Goal: Task Accomplishment & Management: Manage account settings

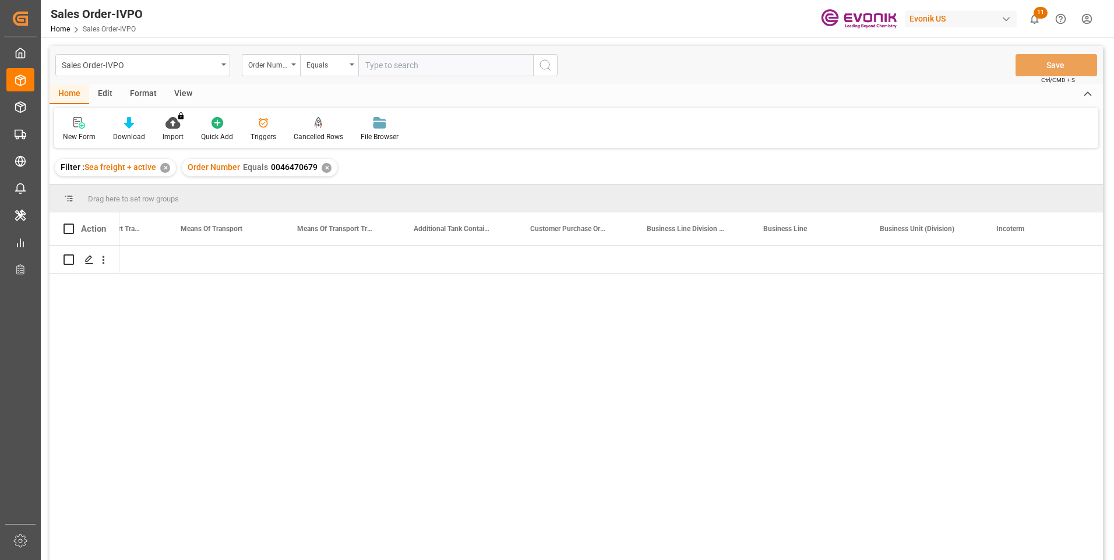
scroll to position [0, 2050]
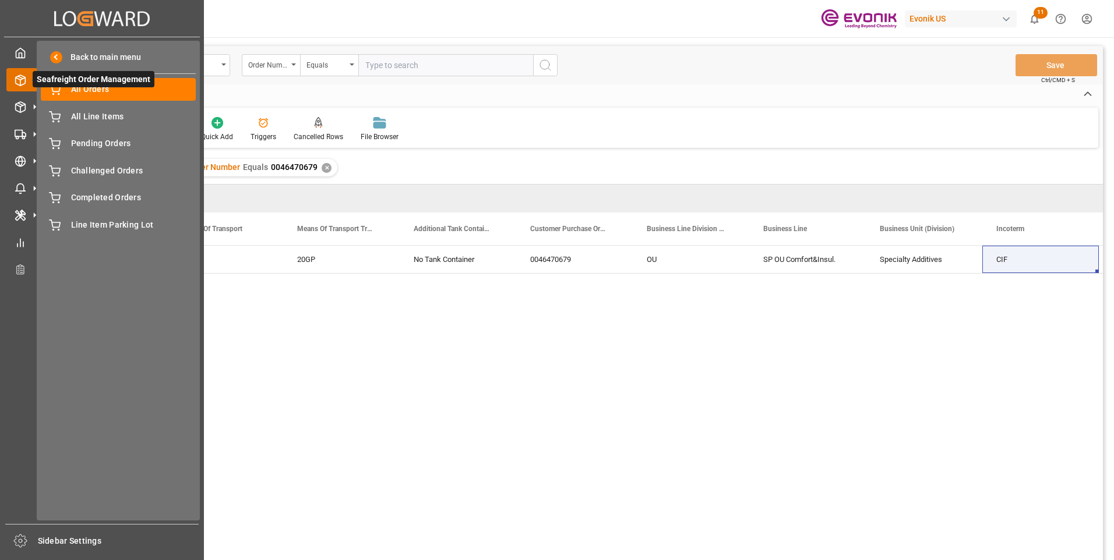
click at [26, 79] on icon at bounding box center [34, 80] width 24 height 24
drag, startPoint x: 86, startPoint y: 118, endPoint x: 94, endPoint y: 118, distance: 8.8
click at [85, 118] on span "All Line Items" at bounding box center [133, 117] width 125 height 12
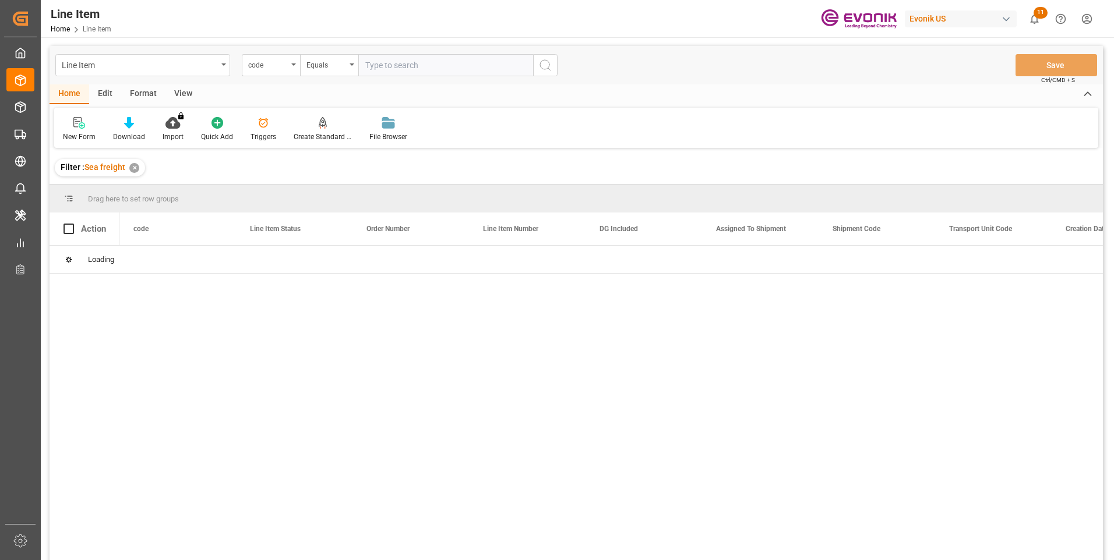
click at [289, 68] on div "code" at bounding box center [271, 65] width 58 height 22
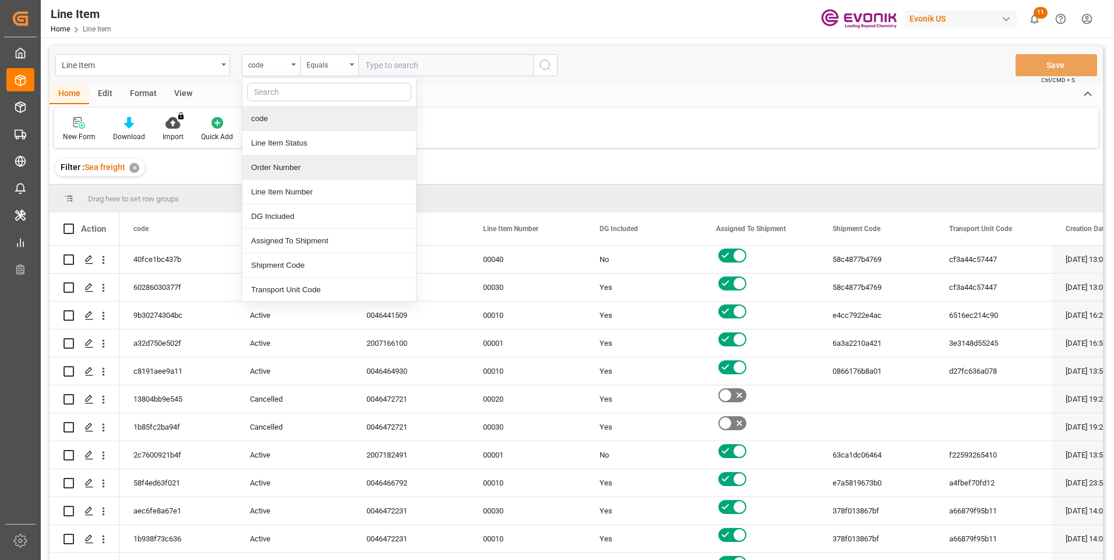
click at [285, 164] on div "Order Number" at bounding box center [329, 168] width 174 height 24
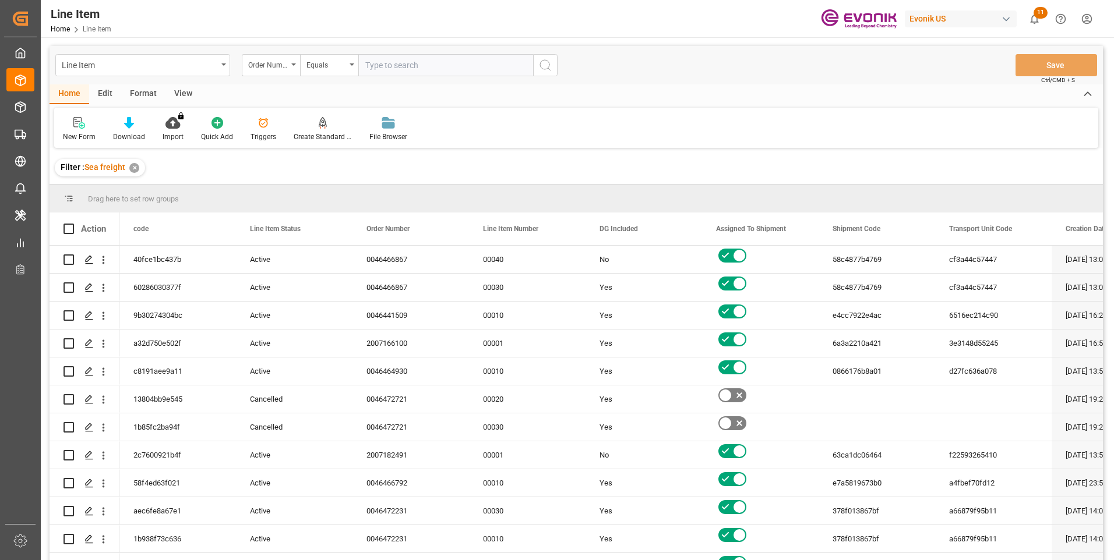
click at [378, 64] on input "text" at bounding box center [445, 65] width 175 height 22
paste input "2007180548"
type input "2007180548"
click at [542, 64] on icon "search button" at bounding box center [545, 65] width 14 height 14
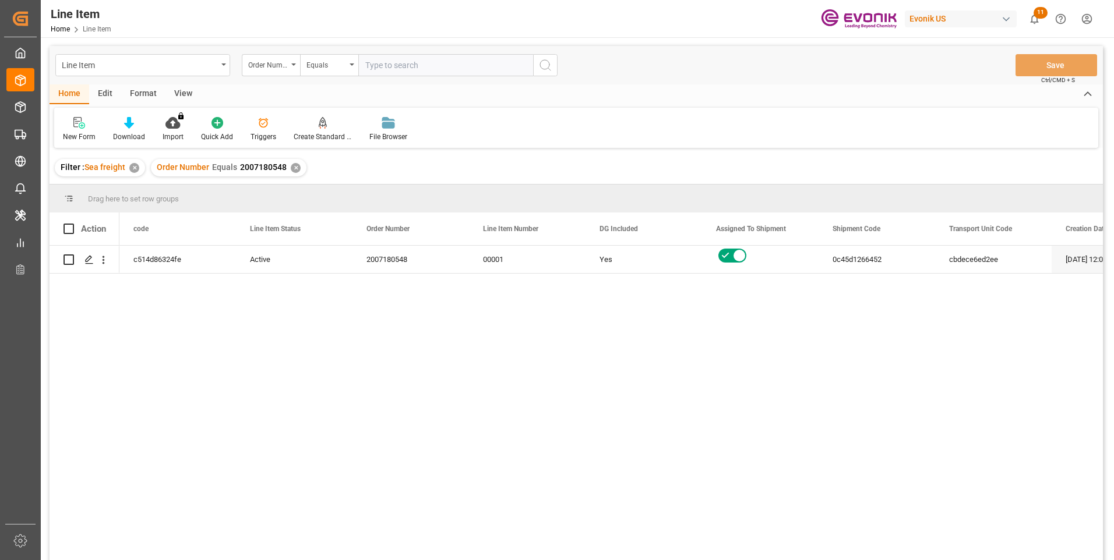
click at [178, 93] on div "View" at bounding box center [183, 94] width 36 height 20
click at [134, 128] on icon at bounding box center [132, 123] width 12 height 12
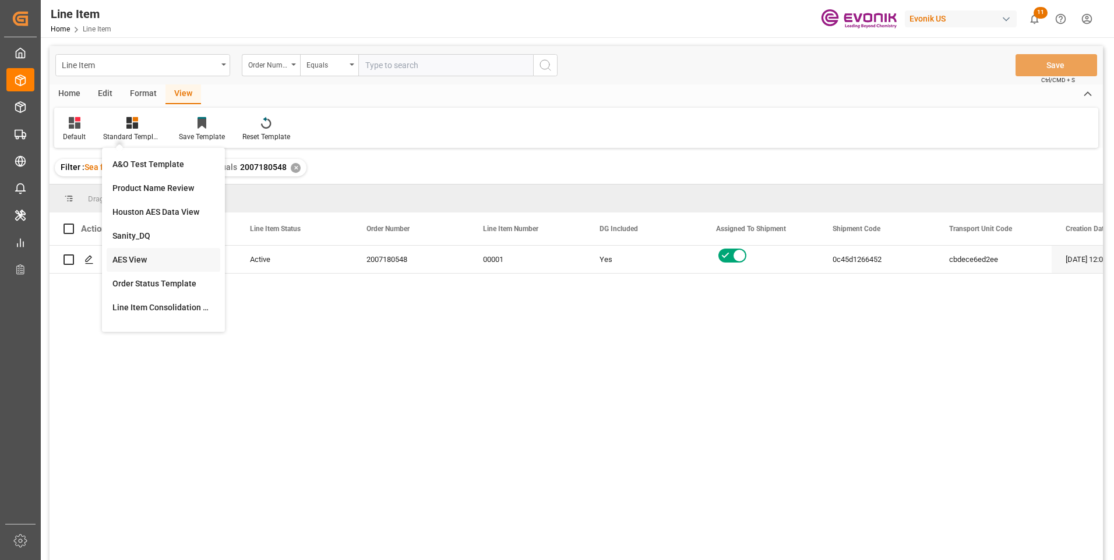
click at [138, 253] on div "AES View" at bounding box center [164, 260] width 114 height 24
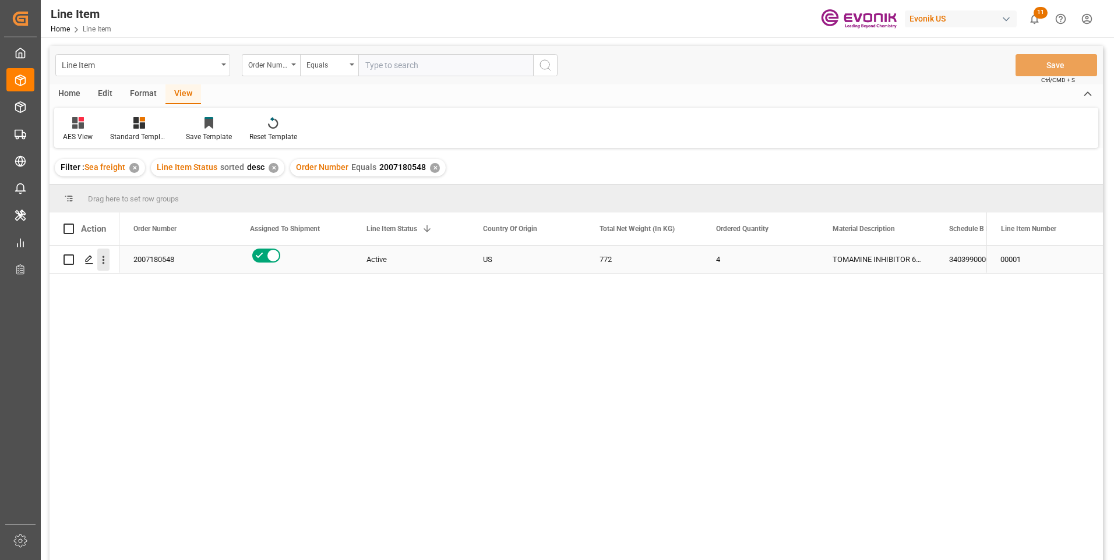
click at [102, 260] on icon "open menu" at bounding box center [103, 260] width 12 height 12
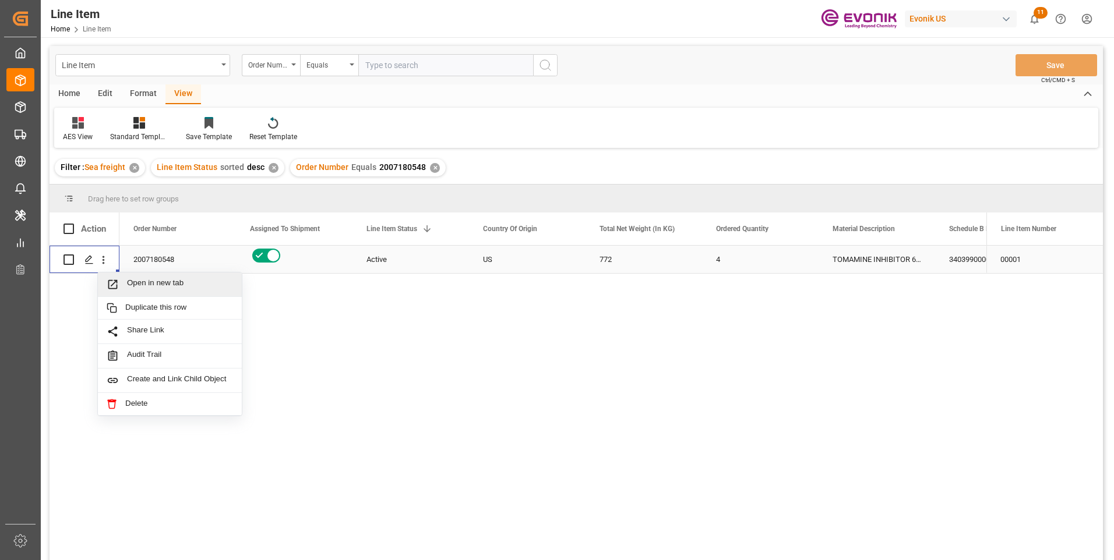
click at [133, 286] on span "Open in new tab" at bounding box center [180, 284] width 106 height 12
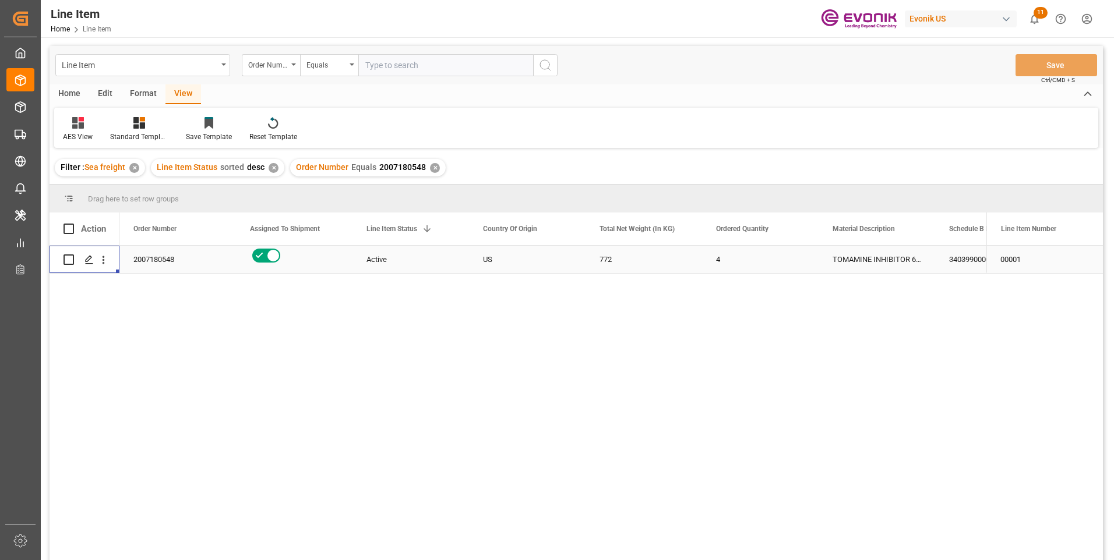
click at [481, 264] on div "US" at bounding box center [527, 259] width 117 height 27
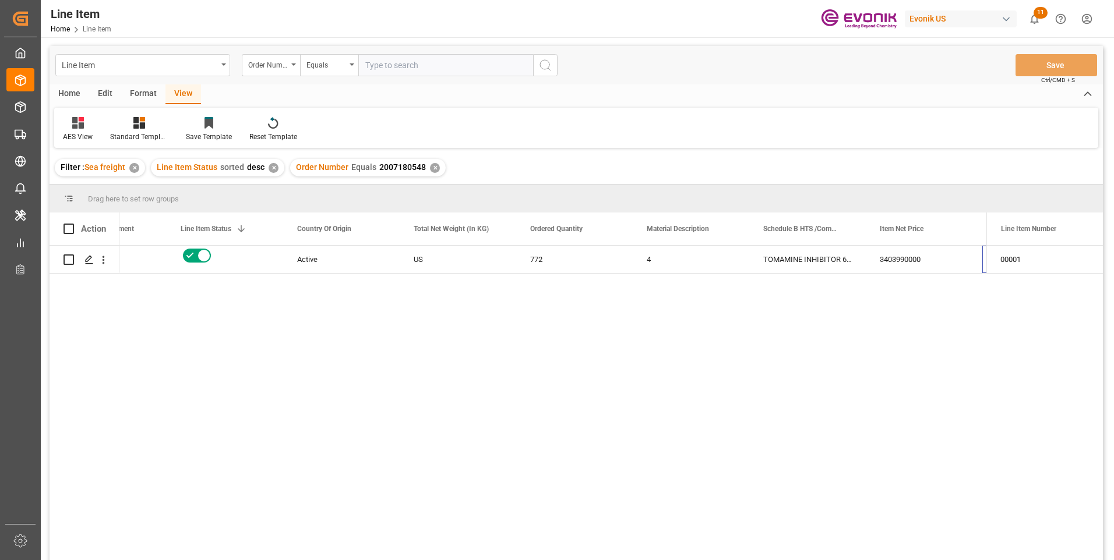
scroll to position [0, 302]
click at [301, 259] on div "772" at bounding box center [341, 259] width 117 height 27
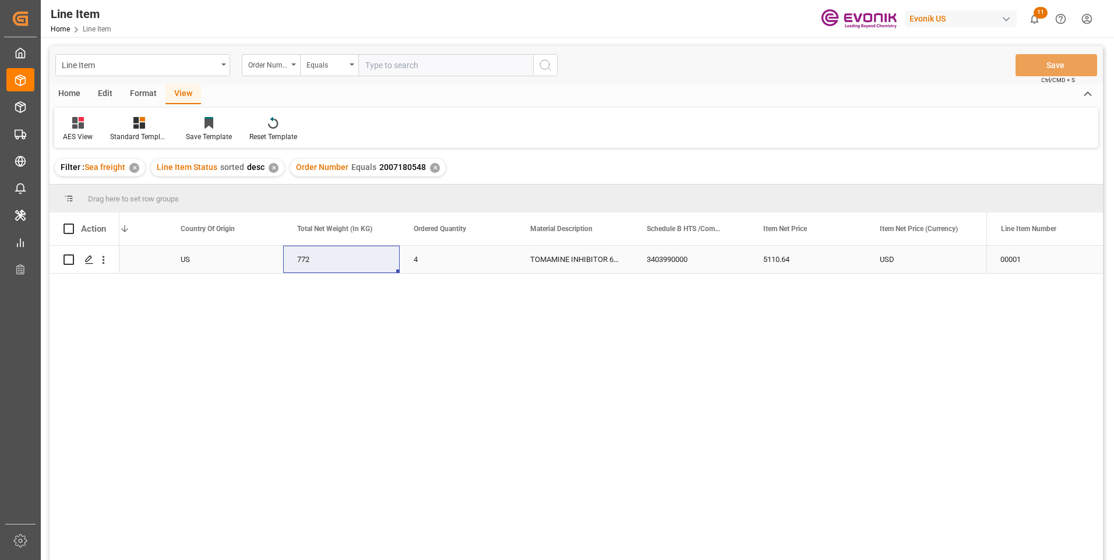
drag, startPoint x: 794, startPoint y: 258, endPoint x: 785, endPoint y: 257, distance: 9.3
click at [793, 258] on div "5110.64" at bounding box center [807, 259] width 117 height 27
click at [824, 261] on div "5110.64" at bounding box center [807, 259] width 117 height 27
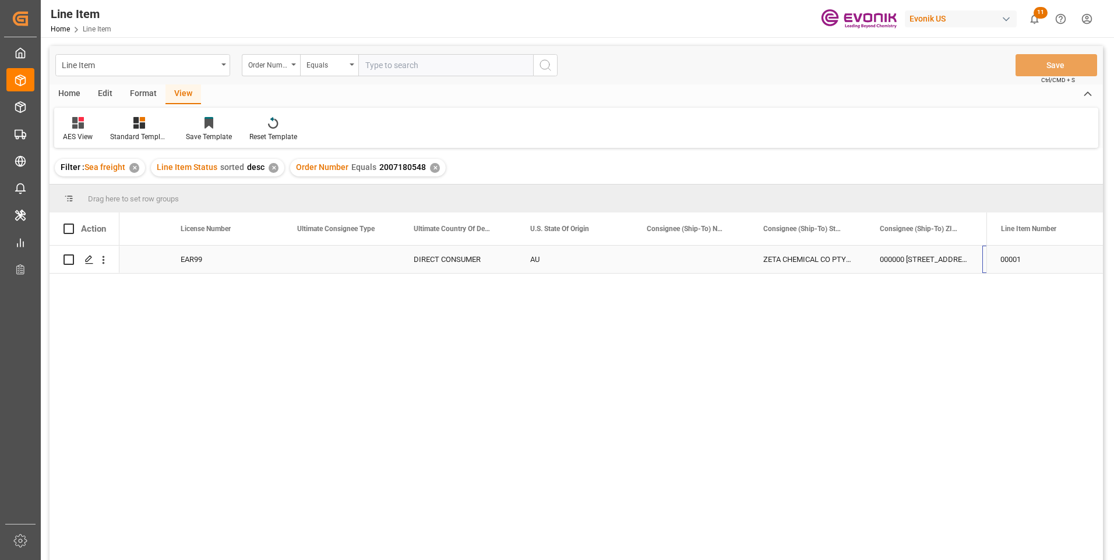
scroll to position [0, 1234]
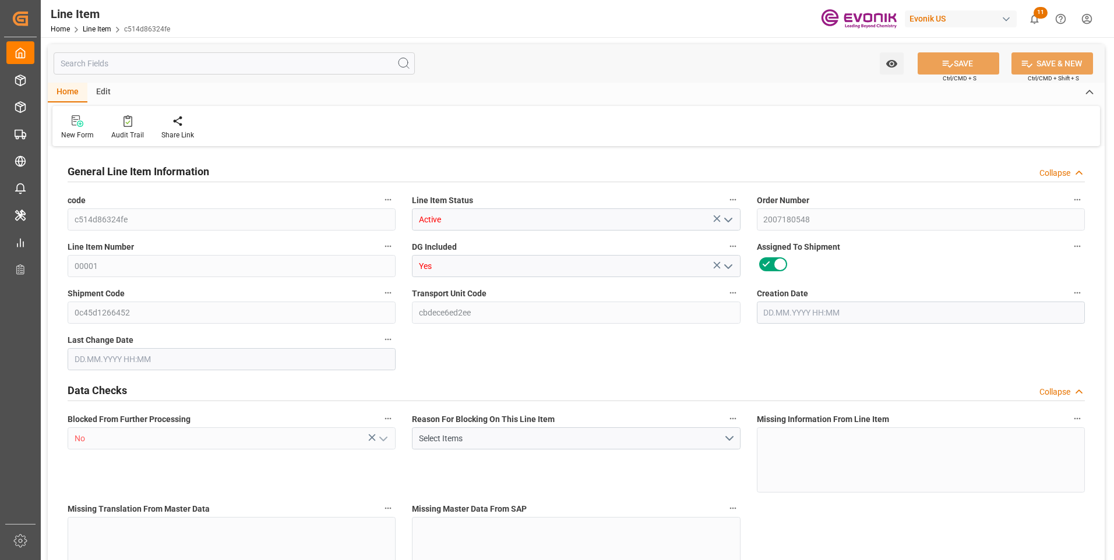
type input "1"
type input "839.2"
type input "772"
type input "1.1462"
type input "4"
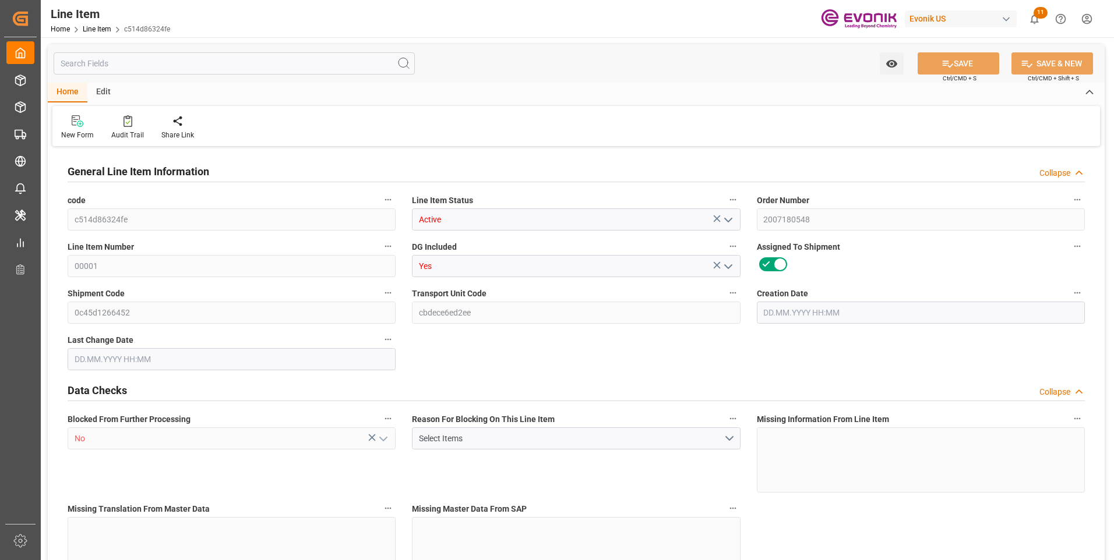
type input "5110.64"
type input "4"
type input "839.2"
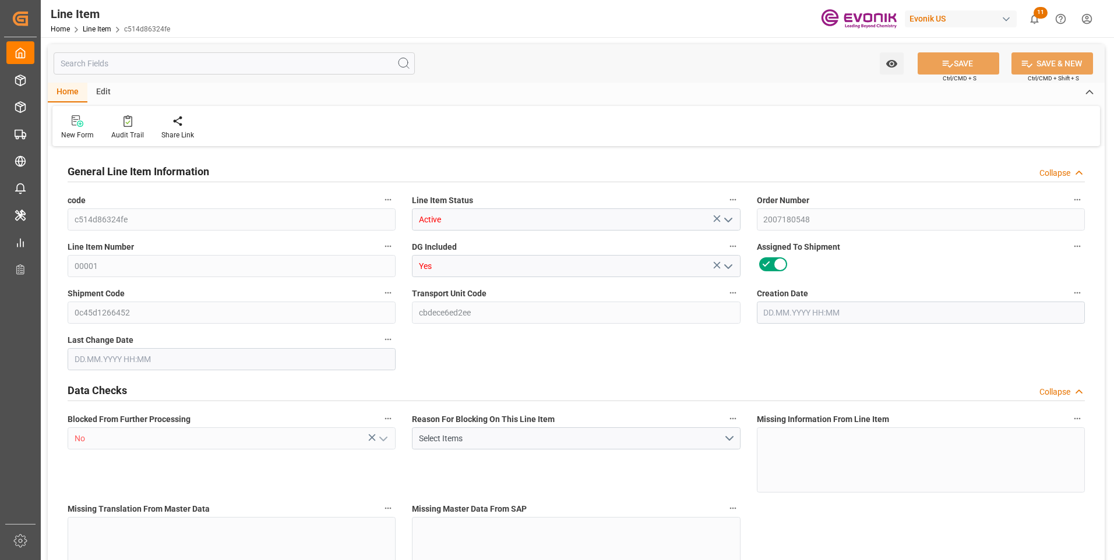
type input "859.2"
type input "772"
type input "1.1462"
type input "1146.248"
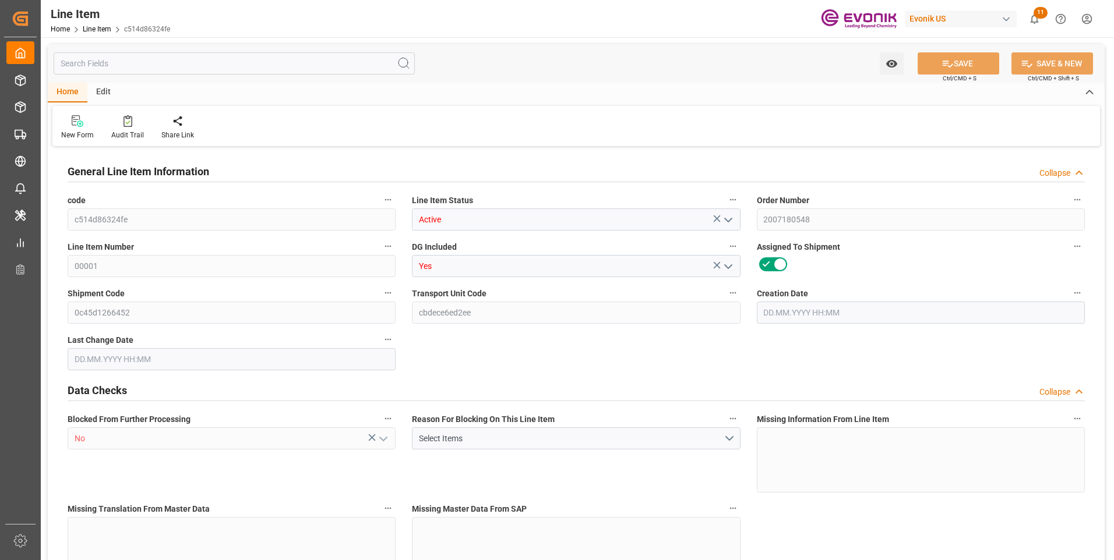
type input "0"
type input "12.09.2025 12:06"
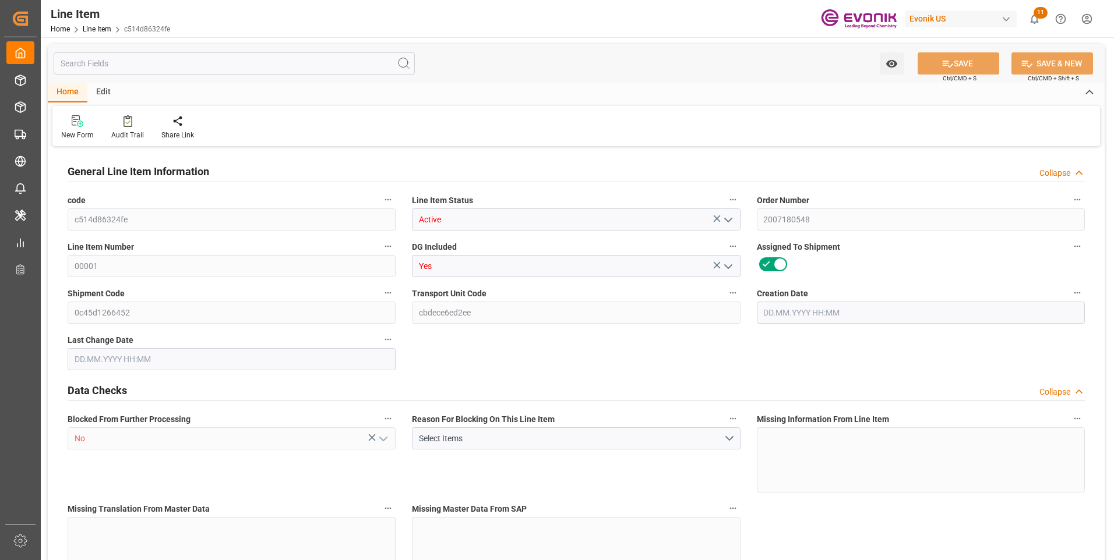
type input "15.09.2025 07:50"
type input "11.11.2025"
type input "18.09.2025"
type input "11.09.2025"
click at [147, 61] on input "text" at bounding box center [234, 63] width 361 height 22
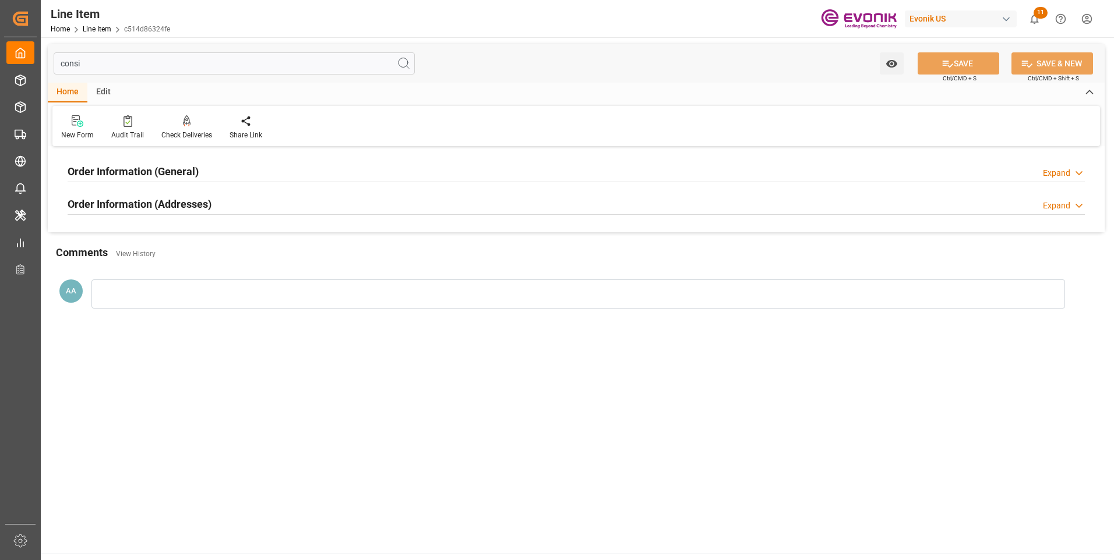
type input "consi"
click at [165, 168] on h2 "Order Information (General)" at bounding box center [133, 172] width 131 height 16
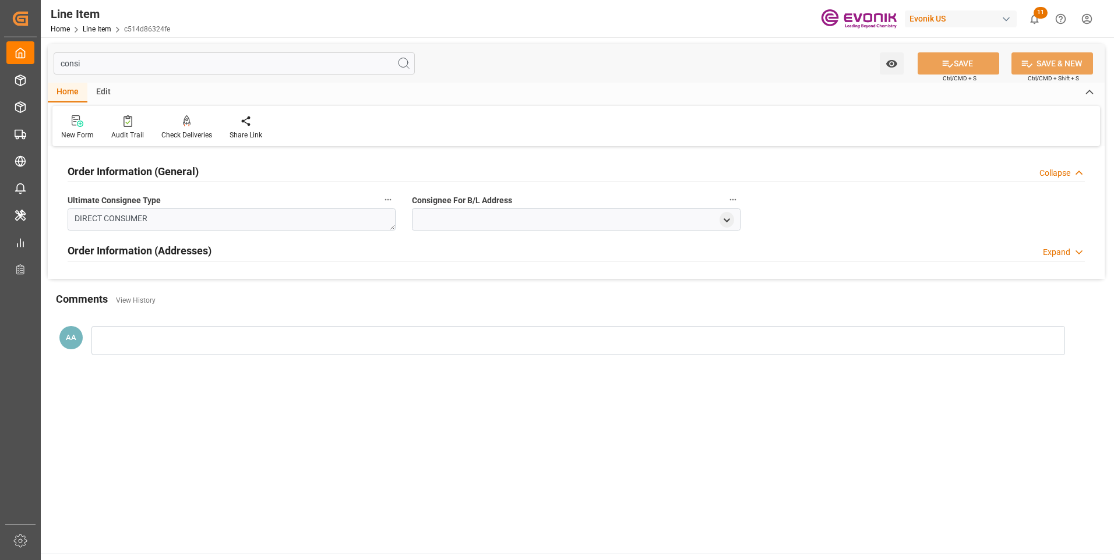
click at [165, 168] on h2 "Order Information (General)" at bounding box center [133, 172] width 131 height 16
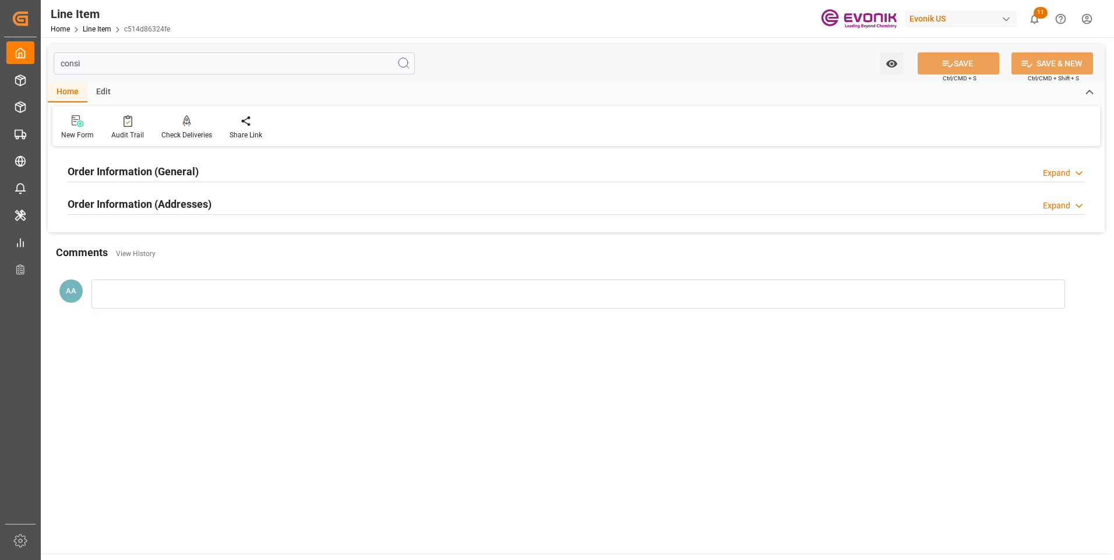
click at [168, 205] on h2 "Order Information (Addresses)" at bounding box center [140, 204] width 144 height 16
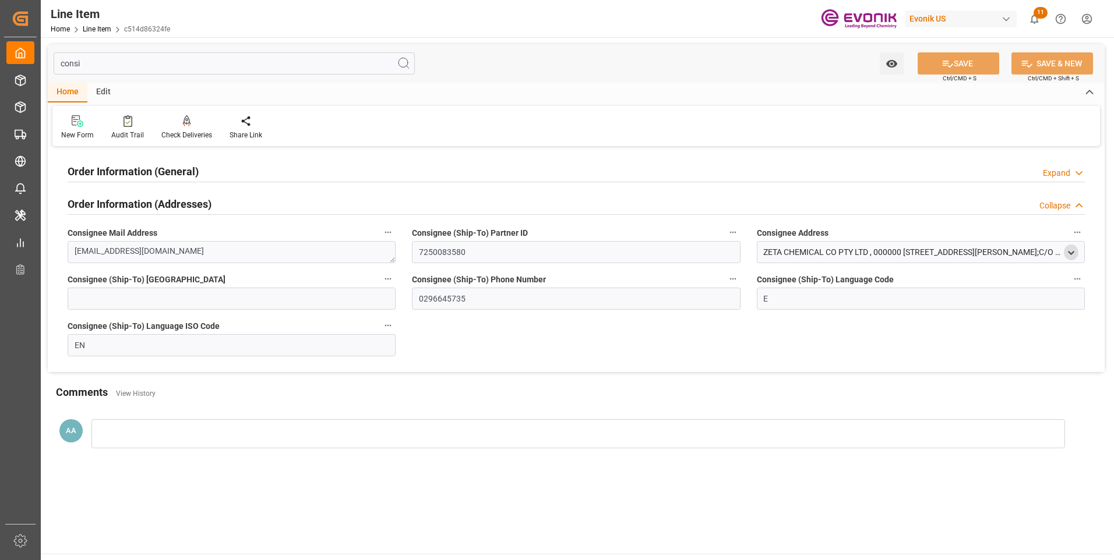
click at [1077, 251] on div "open menu" at bounding box center [1071, 253] width 15 height 16
click at [1071, 252] on icon "open menu" at bounding box center [1071, 253] width 10 height 10
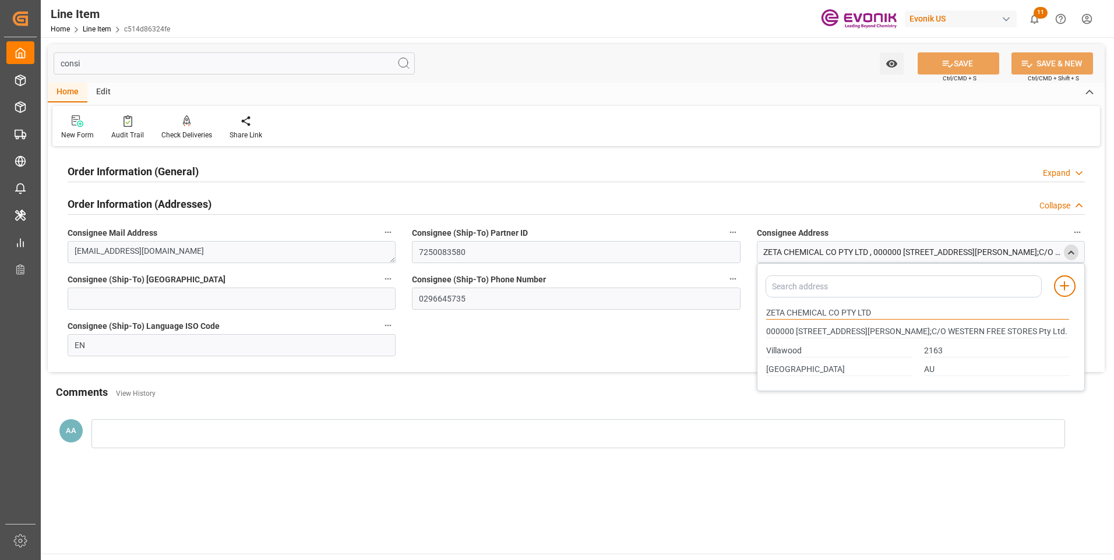
drag, startPoint x: 768, startPoint y: 312, endPoint x: 819, endPoint y: 318, distance: 51.6
click at [828, 315] on input "ZETA CHEMICAL CO PTY LTD" at bounding box center [917, 313] width 303 height 13
